Goal: Information Seeking & Learning: Learn about a topic

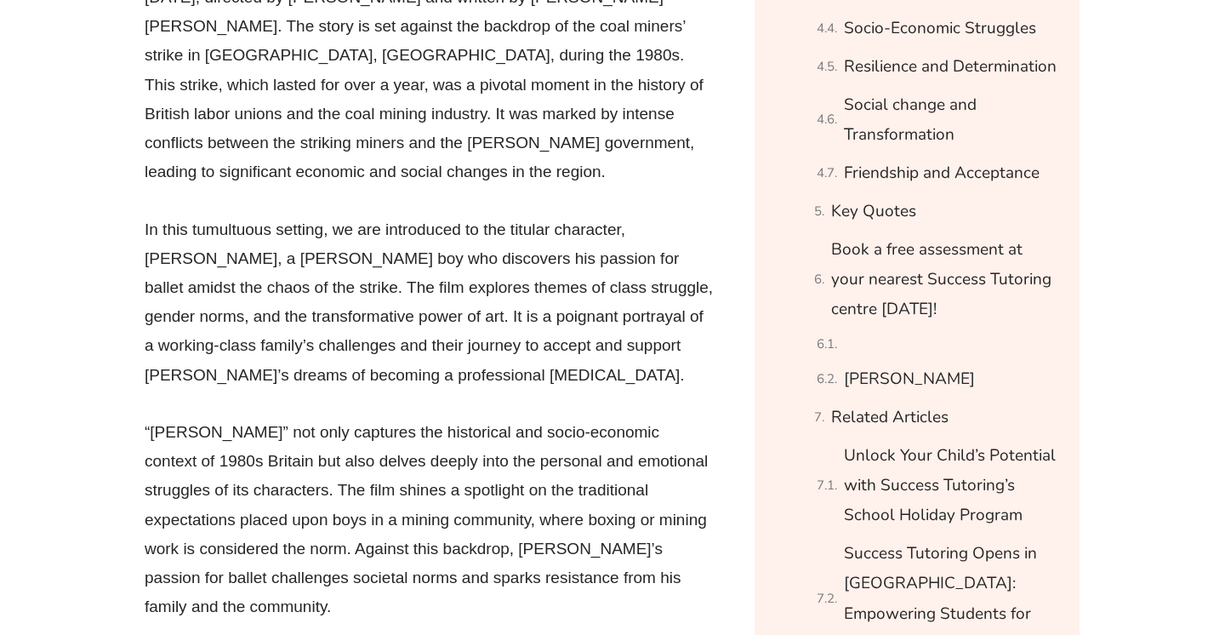
scroll to position [1637, 0]
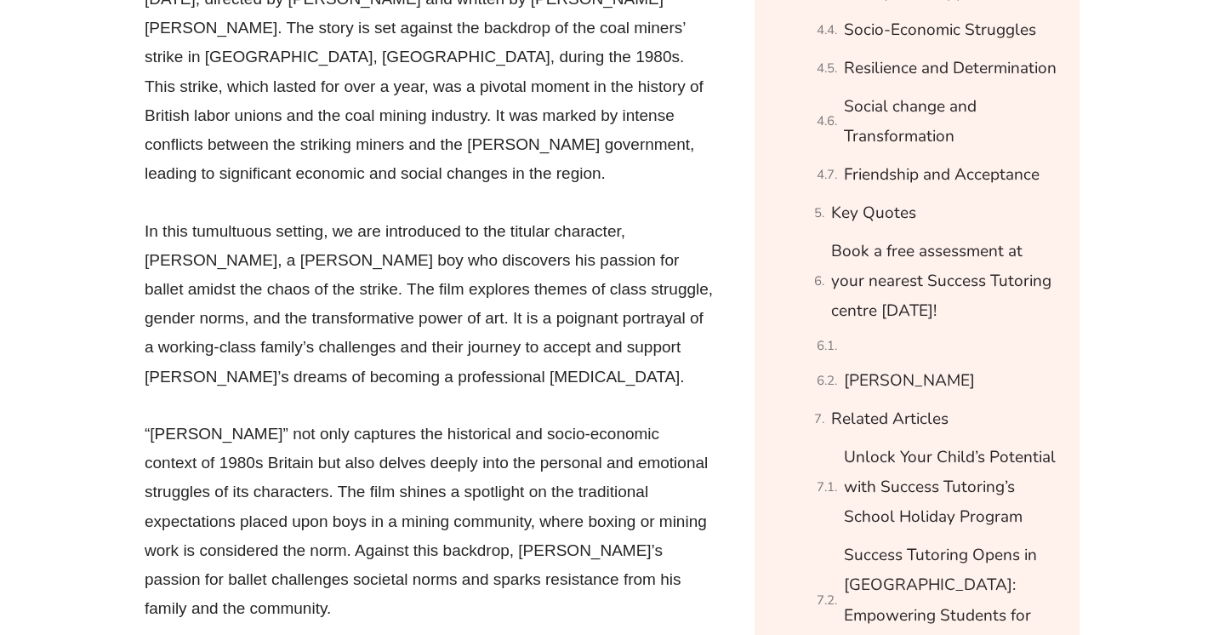
click at [303, 419] on p "“[PERSON_NAME]” not only captures the historical and socio-economic context of …" at bounding box center [430, 520] width 570 height 203
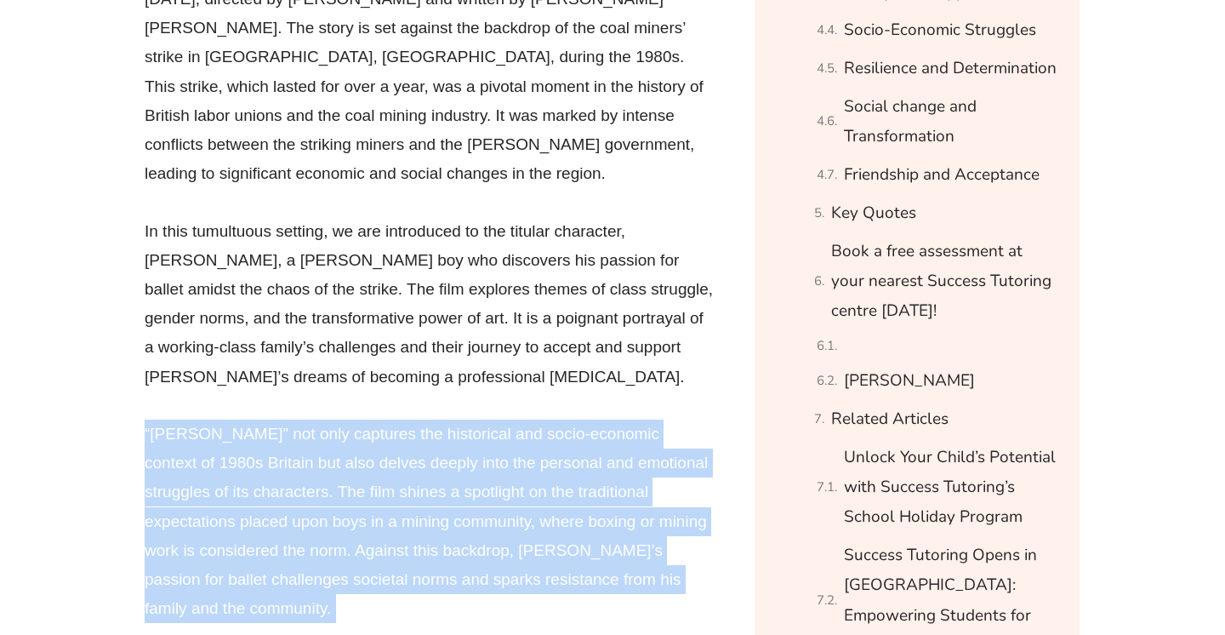
click at [303, 419] on p "“[PERSON_NAME]” not only captures the historical and socio-economic context of …" at bounding box center [430, 520] width 570 height 203
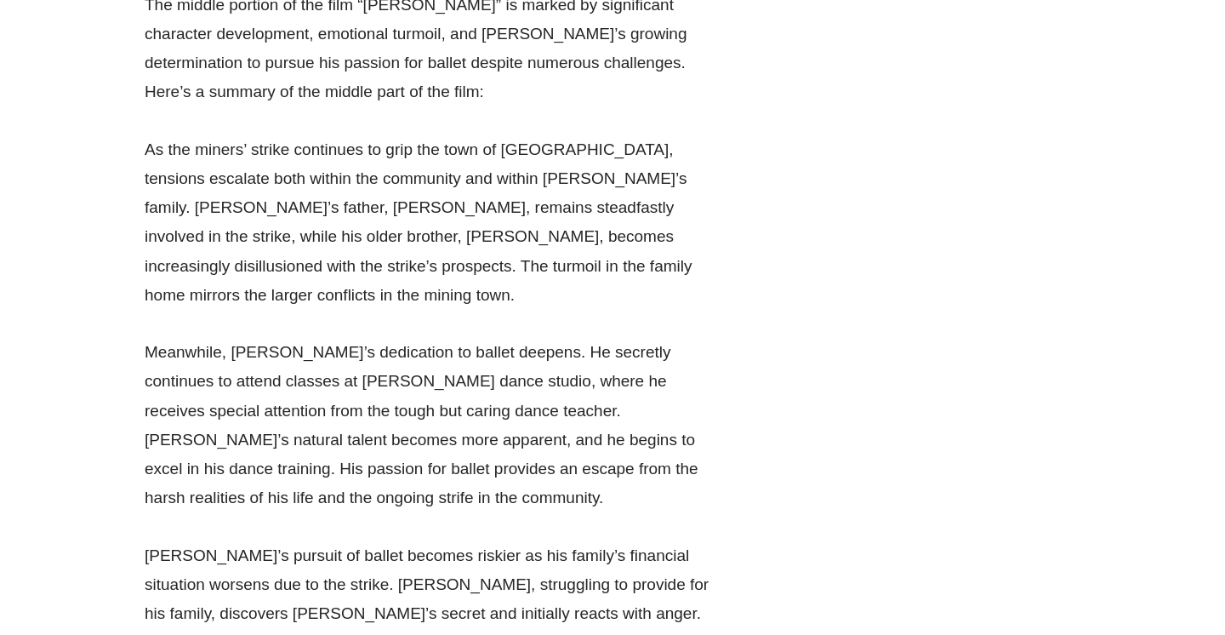
scroll to position [3942, 0]
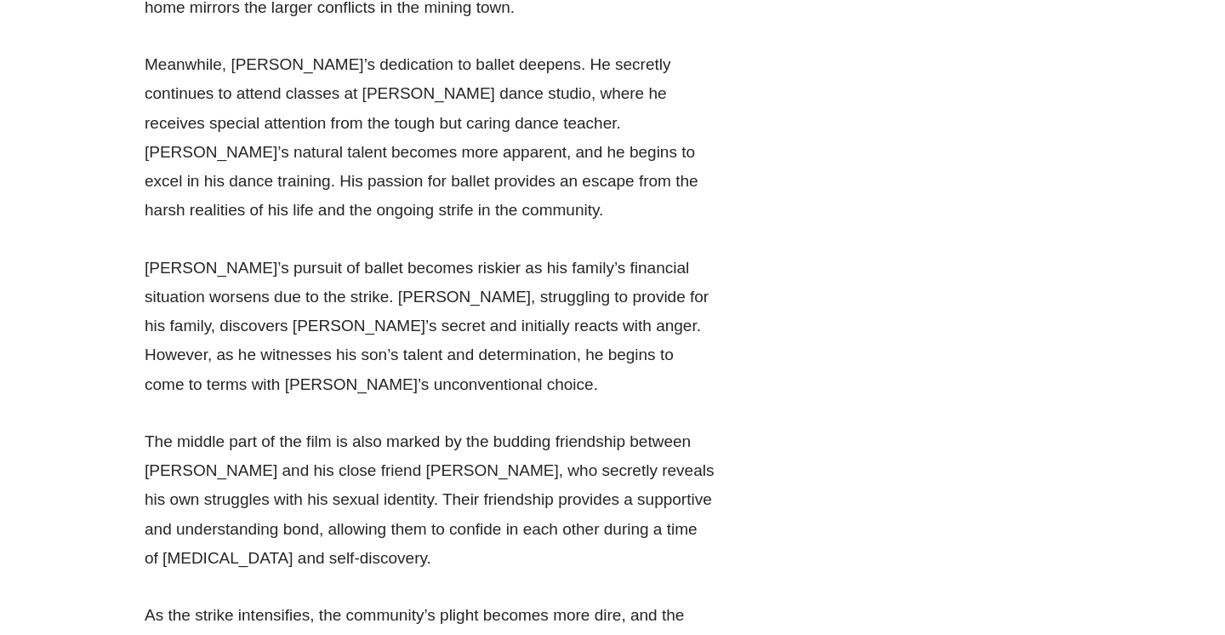
drag, startPoint x: 242, startPoint y: 335, endPoint x: 131, endPoint y: 335, distance: 111.4
drag, startPoint x: 131, startPoint y: 335, endPoint x: 279, endPoint y: 332, distance: 148.0
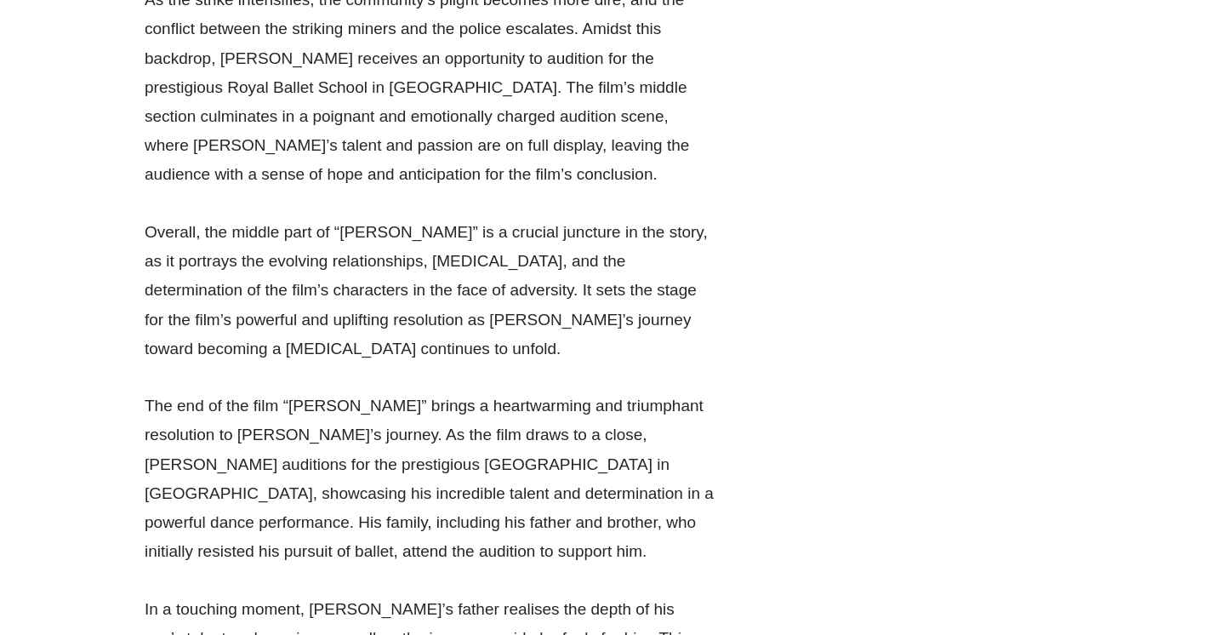
scroll to position [5483, 0]
